Goal: Information Seeking & Learning: Check status

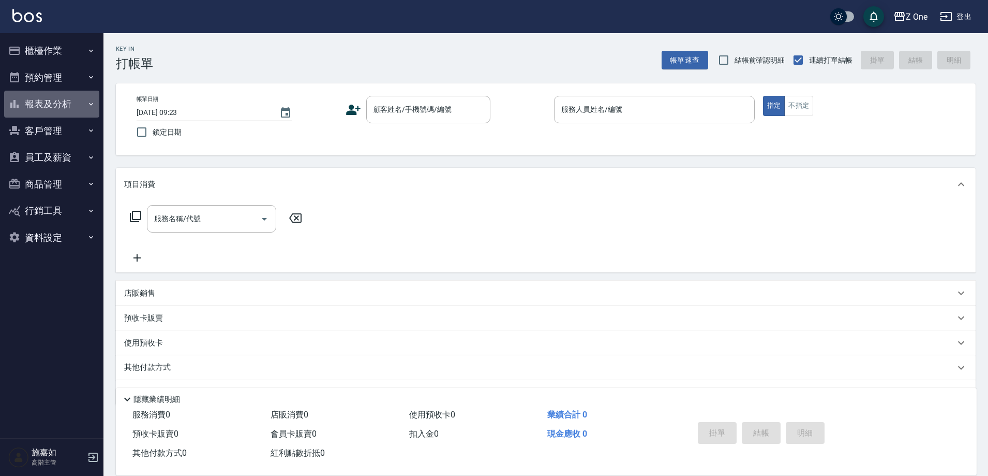
click at [47, 107] on button "報表及分析" at bounding box center [51, 104] width 95 height 27
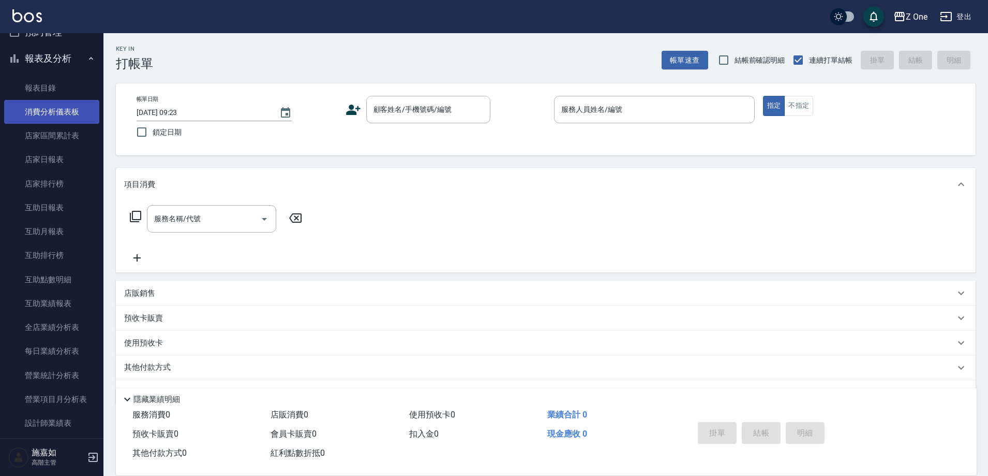
scroll to position [155, 0]
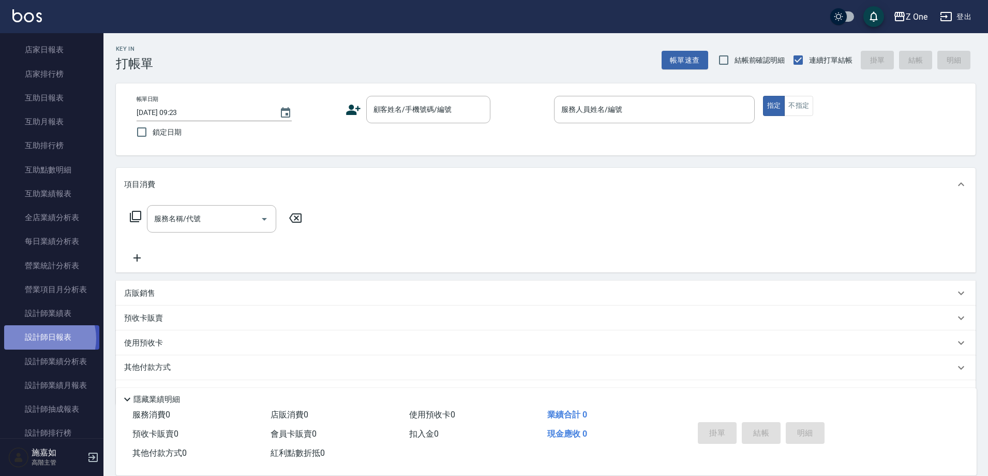
click at [45, 338] on link "設計師日報表" at bounding box center [51, 337] width 95 height 24
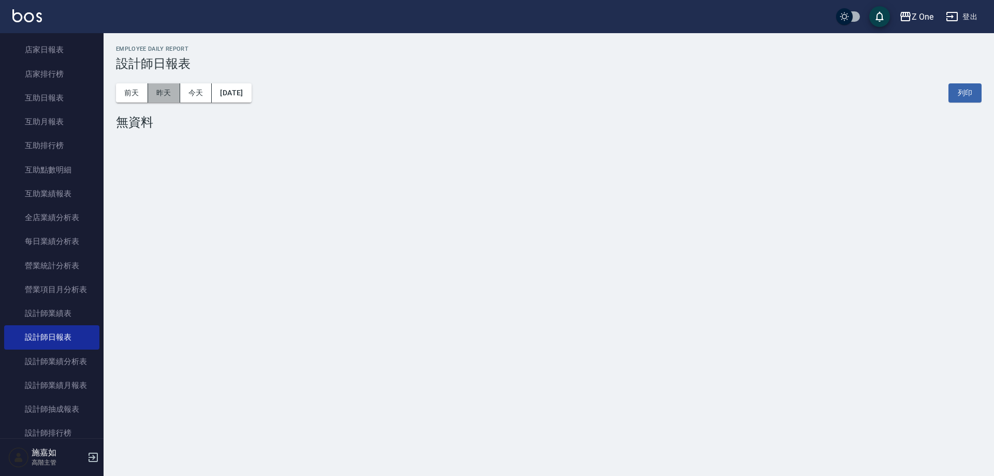
click at [166, 91] on button "昨天" at bounding box center [164, 92] width 32 height 19
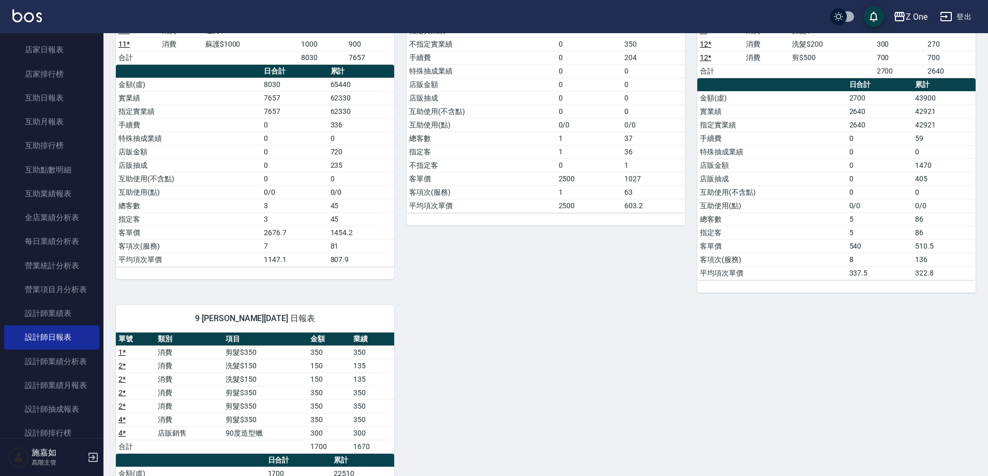
scroll to position [207, 0]
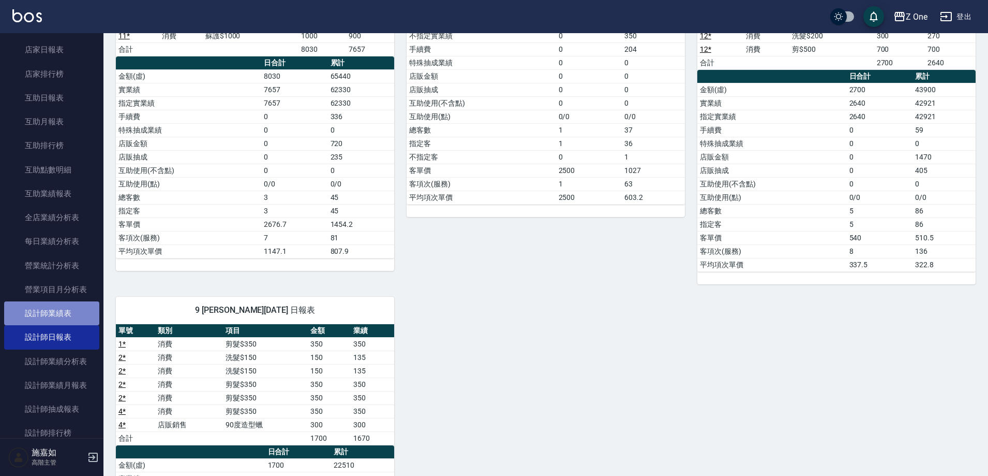
click at [60, 307] on link "設計師業績表" at bounding box center [51, 313] width 95 height 24
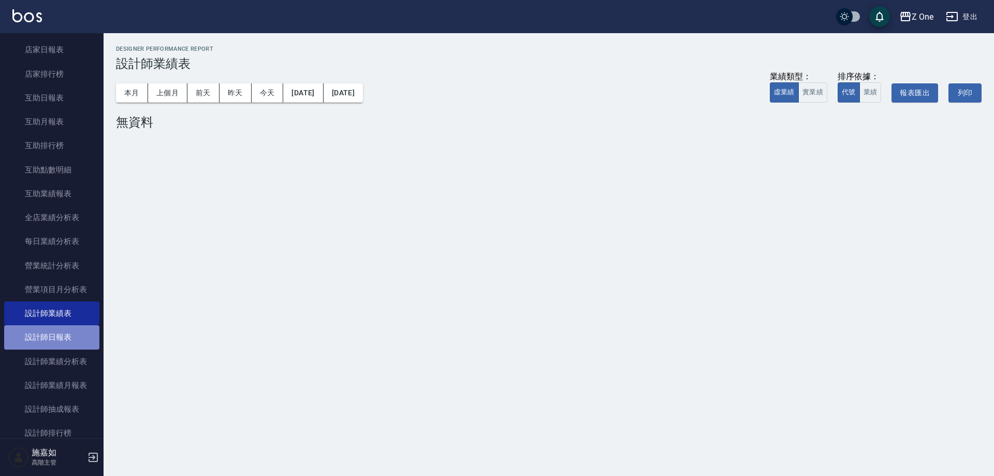
click at [69, 338] on link "設計師日報表" at bounding box center [51, 337] width 95 height 24
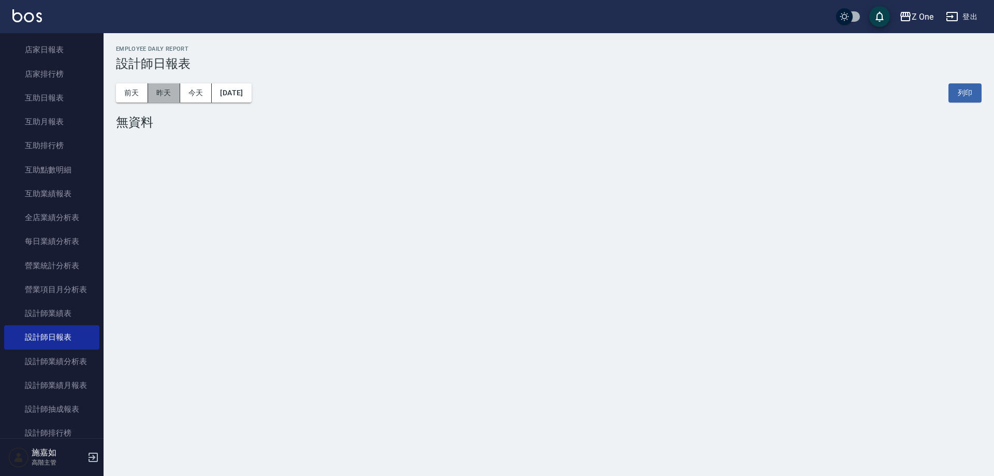
click at [162, 94] on button "昨天" at bounding box center [164, 92] width 32 height 19
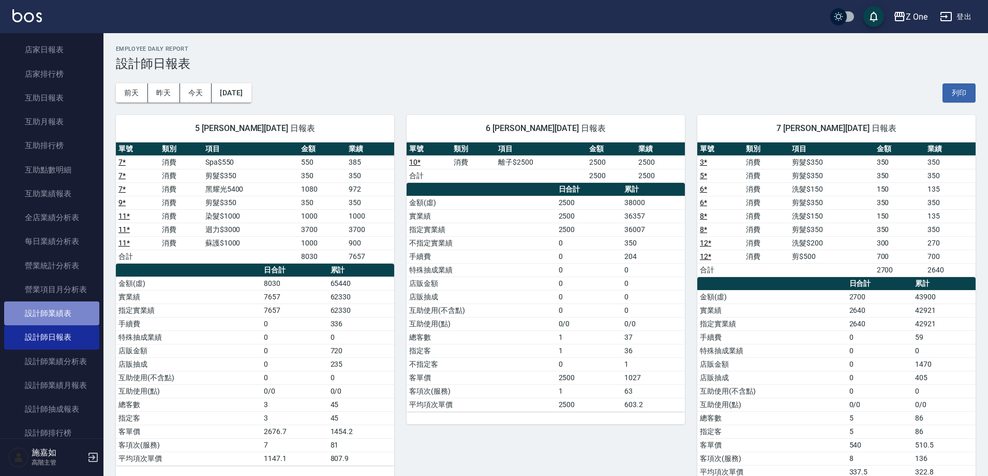
click at [72, 321] on link "設計師業績表" at bounding box center [51, 313] width 95 height 24
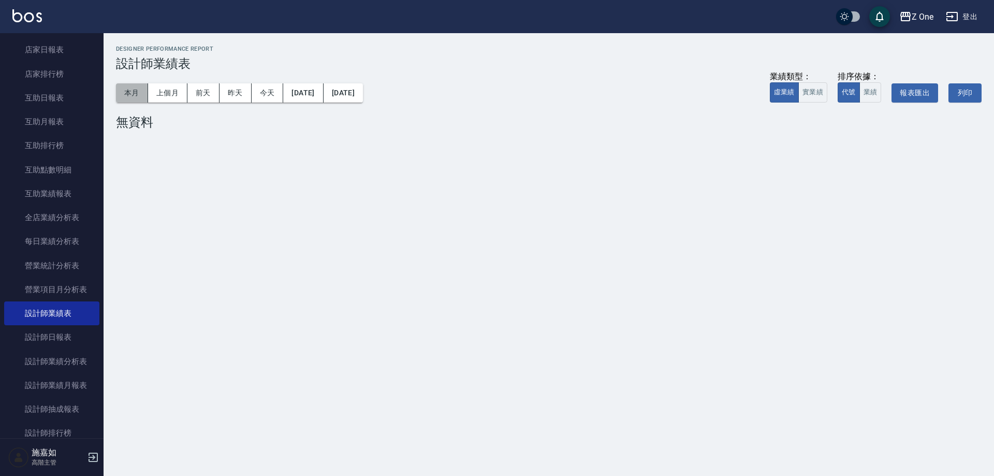
click at [127, 87] on button "本月" at bounding box center [132, 92] width 32 height 19
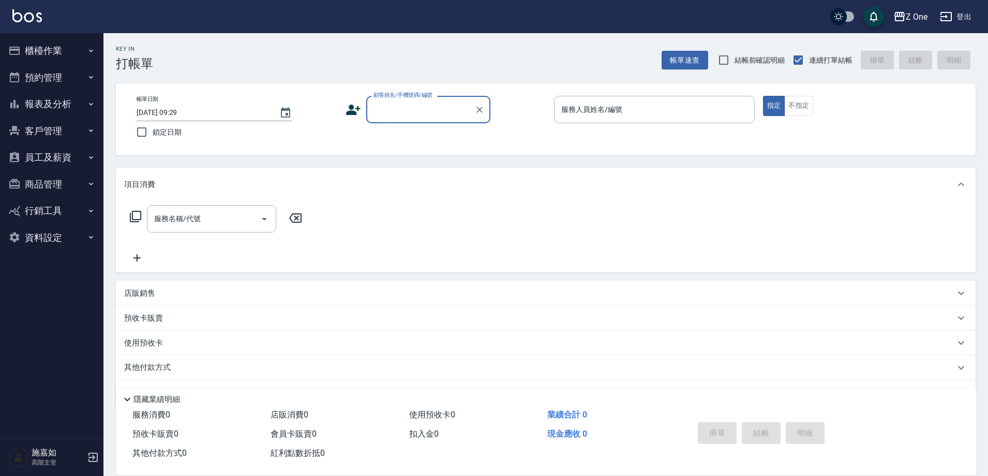
click at [53, 97] on button "報表及分析" at bounding box center [51, 104] width 95 height 27
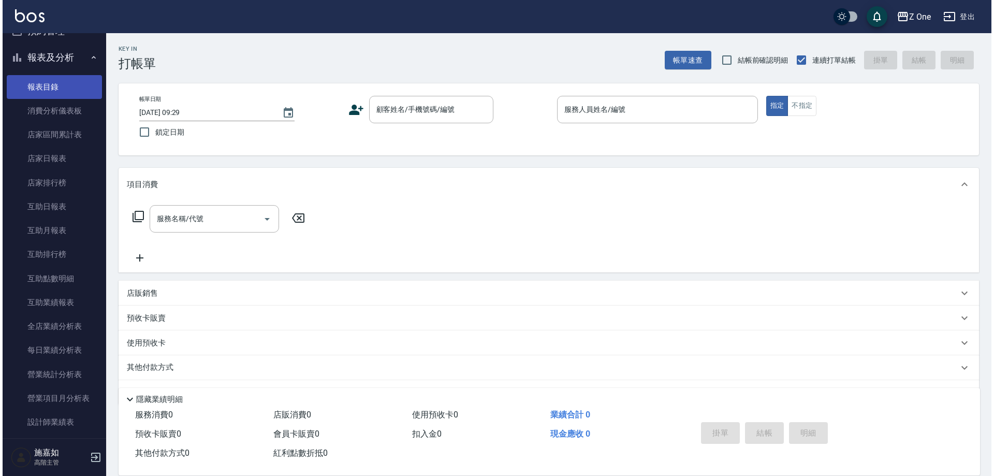
scroll to position [207, 0]
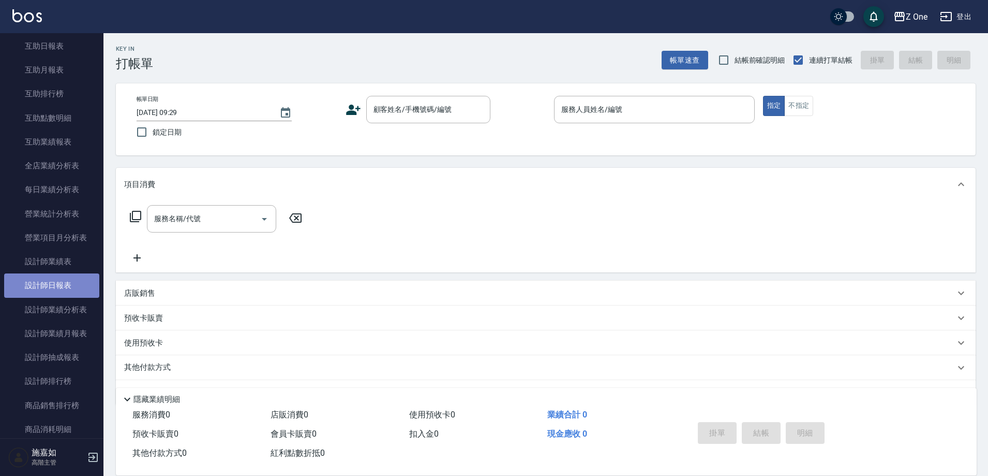
click at [91, 283] on link "設計師日報表" at bounding box center [51, 285] width 95 height 24
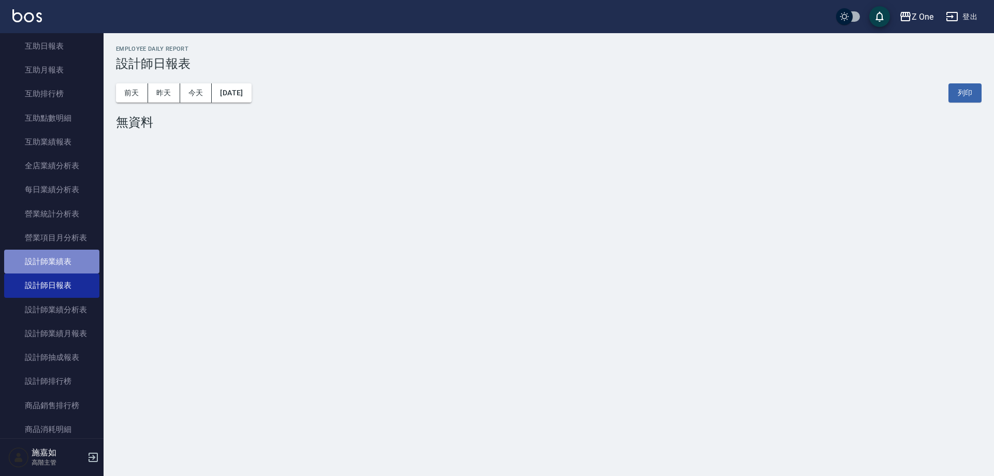
click at [56, 265] on link "設計師業績表" at bounding box center [51, 261] width 95 height 24
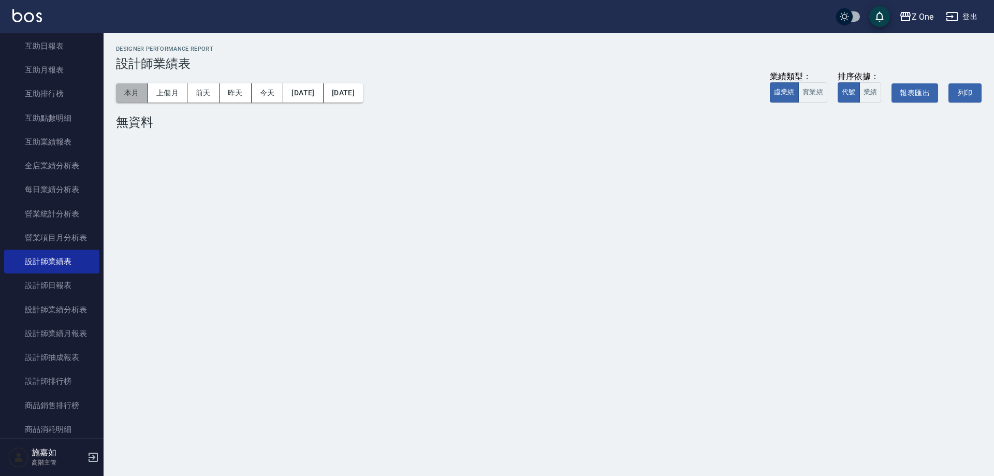
click at [136, 90] on button "本月" at bounding box center [132, 92] width 32 height 19
